Goal: Navigation & Orientation: Understand site structure

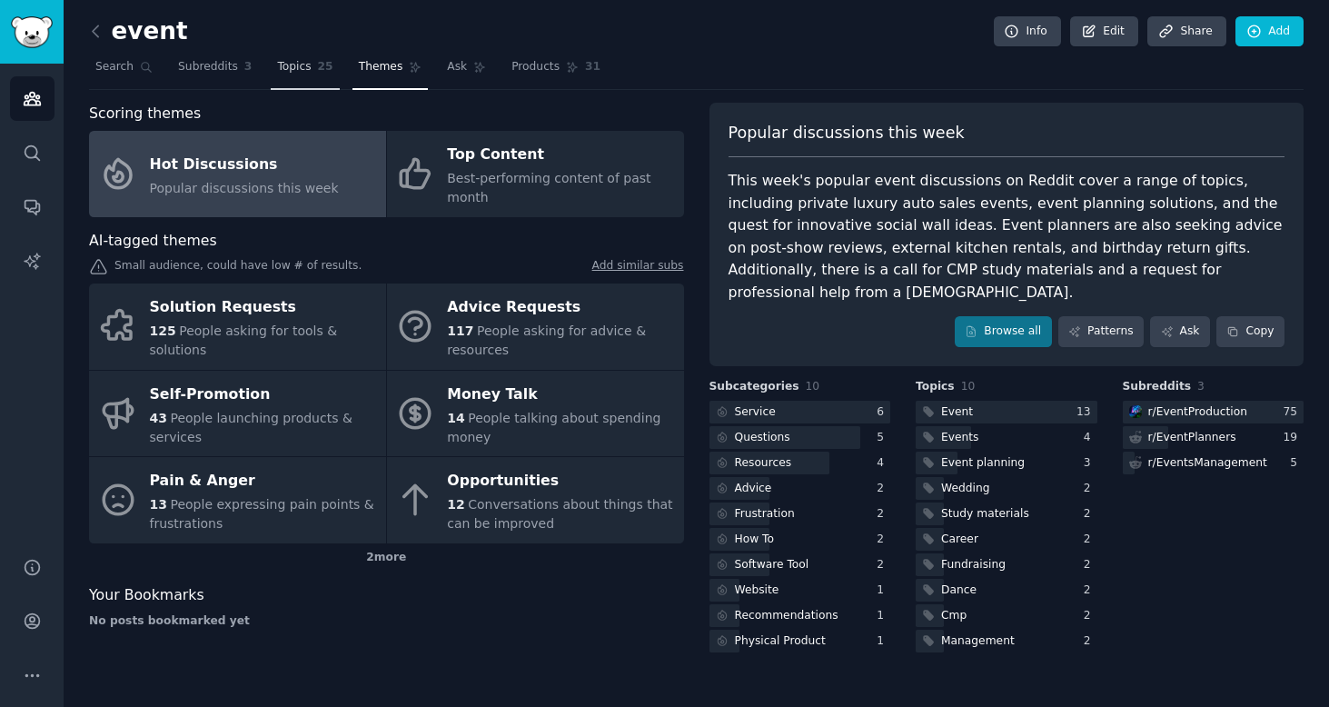
click at [313, 55] on link "Topics 25" at bounding box center [305, 71] width 68 height 37
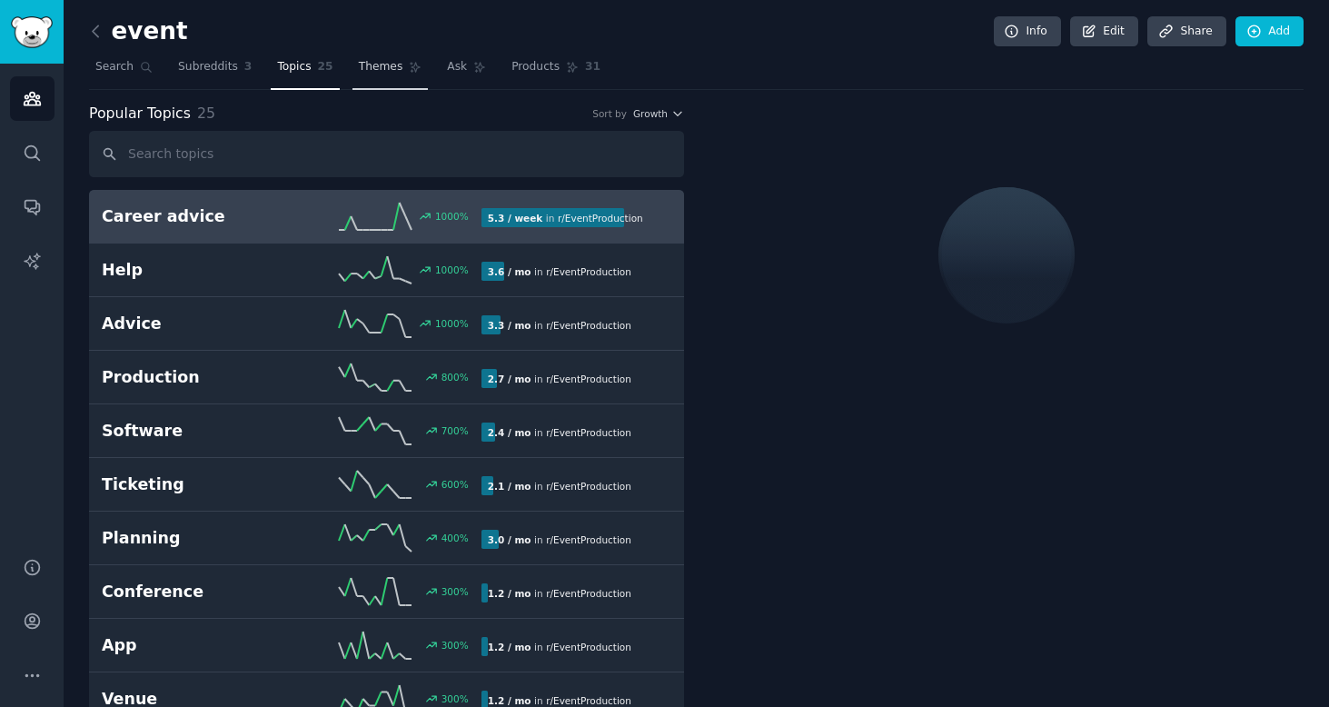
click at [375, 77] on link "Themes" at bounding box center [391, 71] width 76 height 37
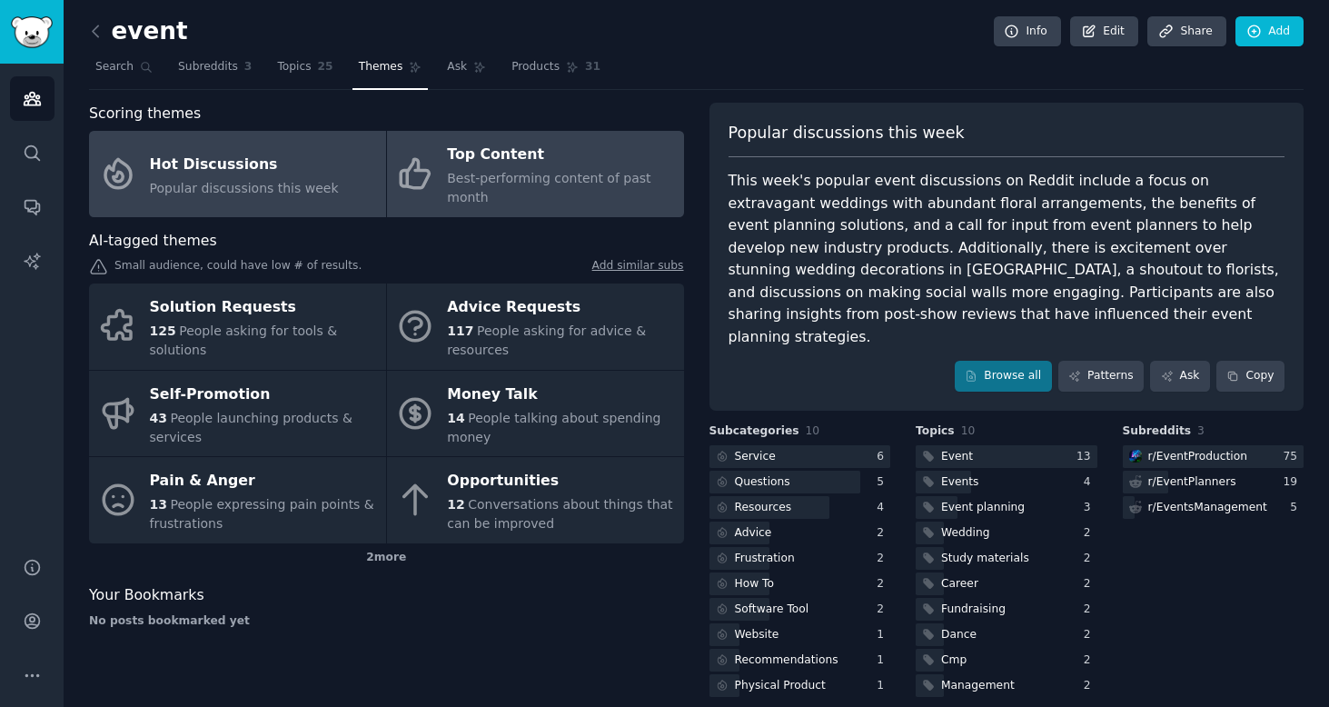
click at [459, 172] on span "Best-performing content of past month" at bounding box center [549, 188] width 204 height 34
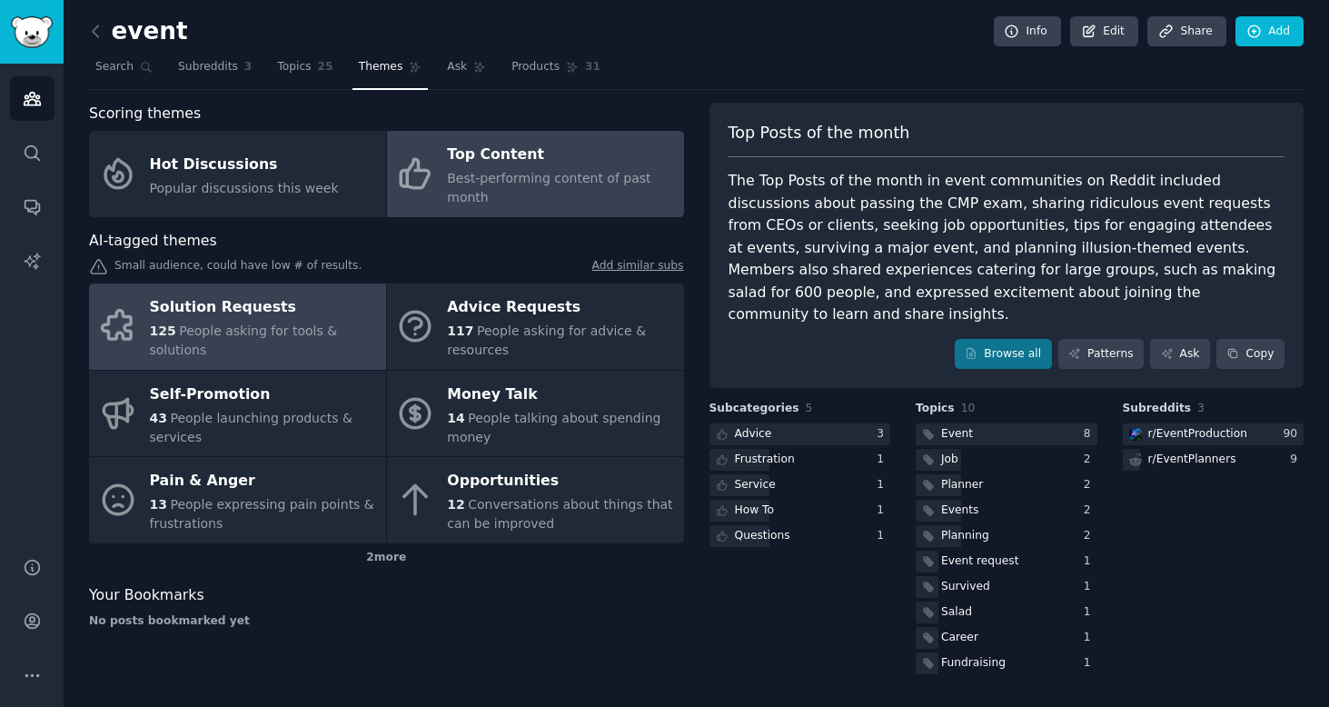
click at [245, 323] on span "People asking for tools & solutions" at bounding box center [244, 340] width 188 height 34
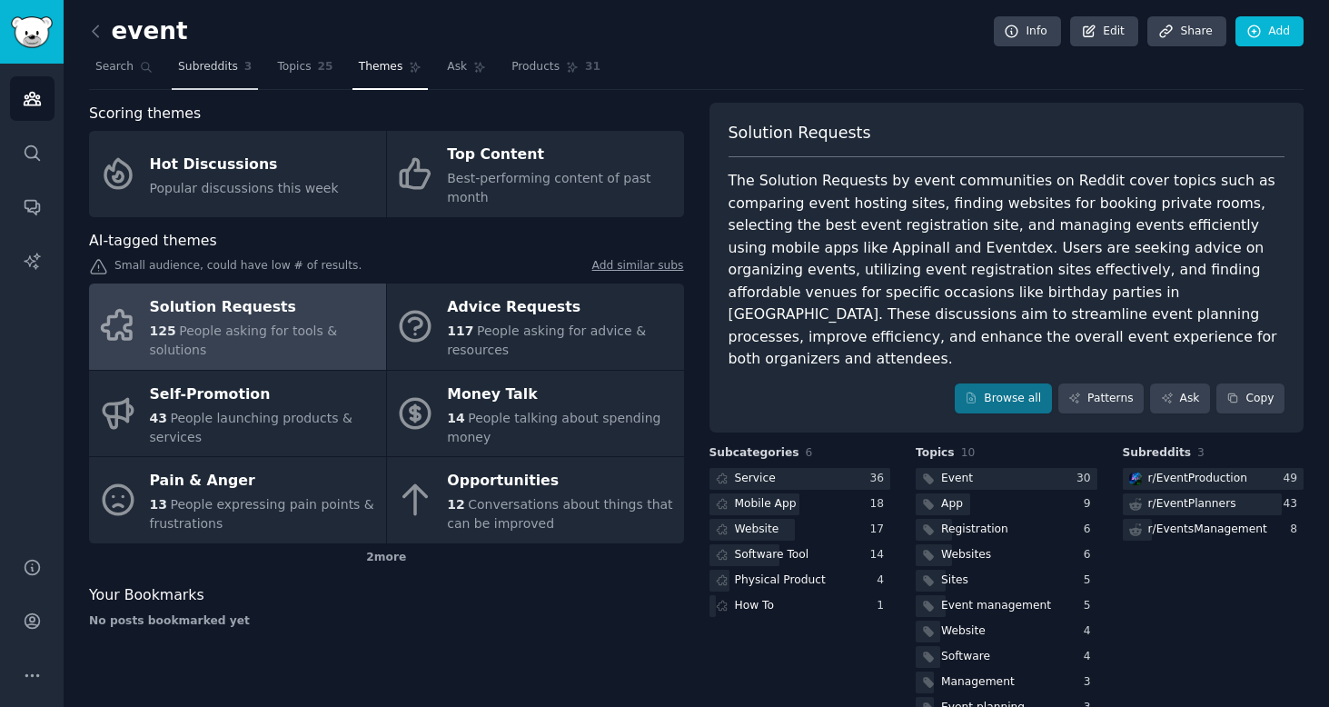
click at [209, 67] on span "Subreddits" at bounding box center [208, 67] width 60 height 16
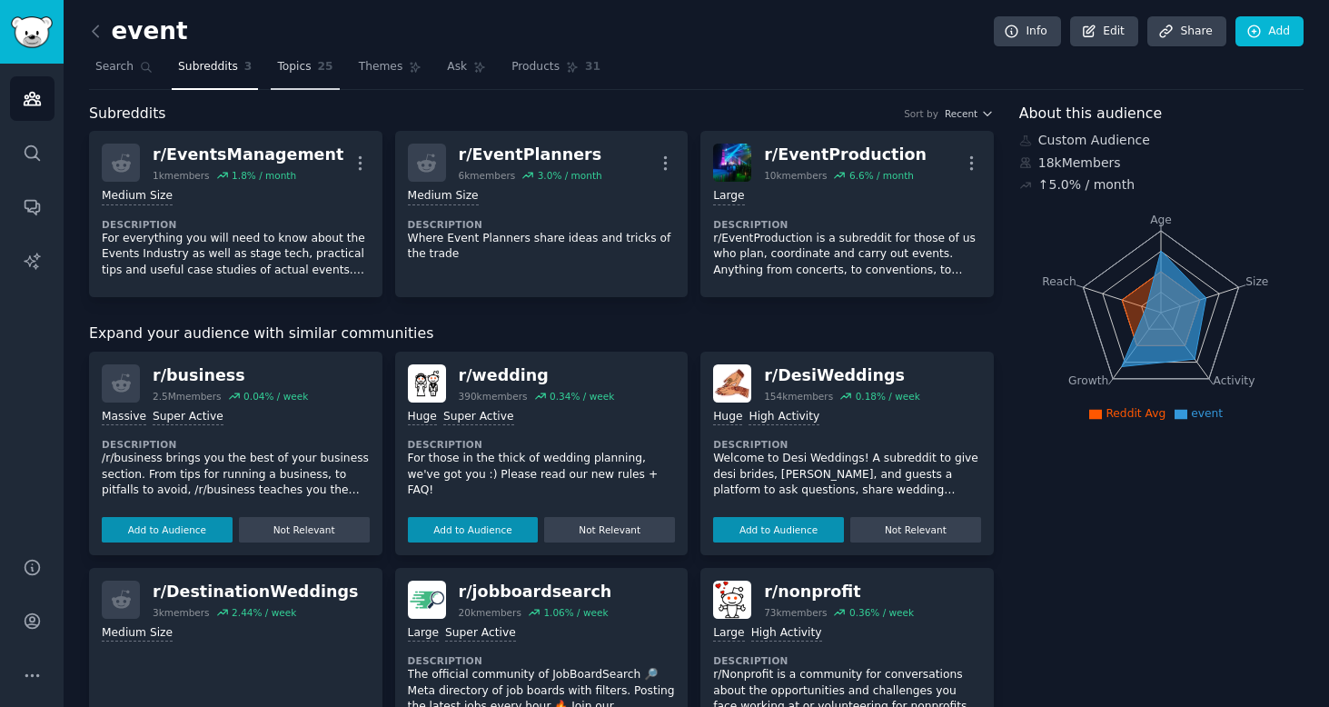
click at [288, 74] on span "Topics" at bounding box center [294, 67] width 34 height 16
